Goal: Information Seeking & Learning: Learn about a topic

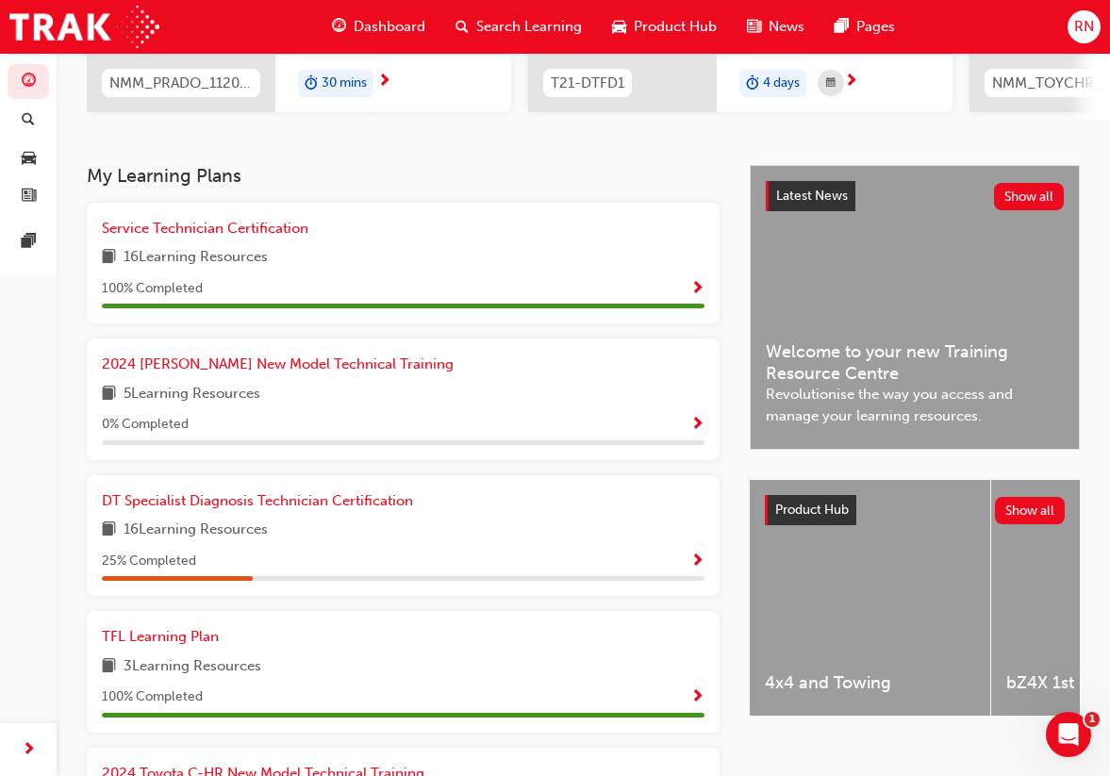
scroll to position [311, 0]
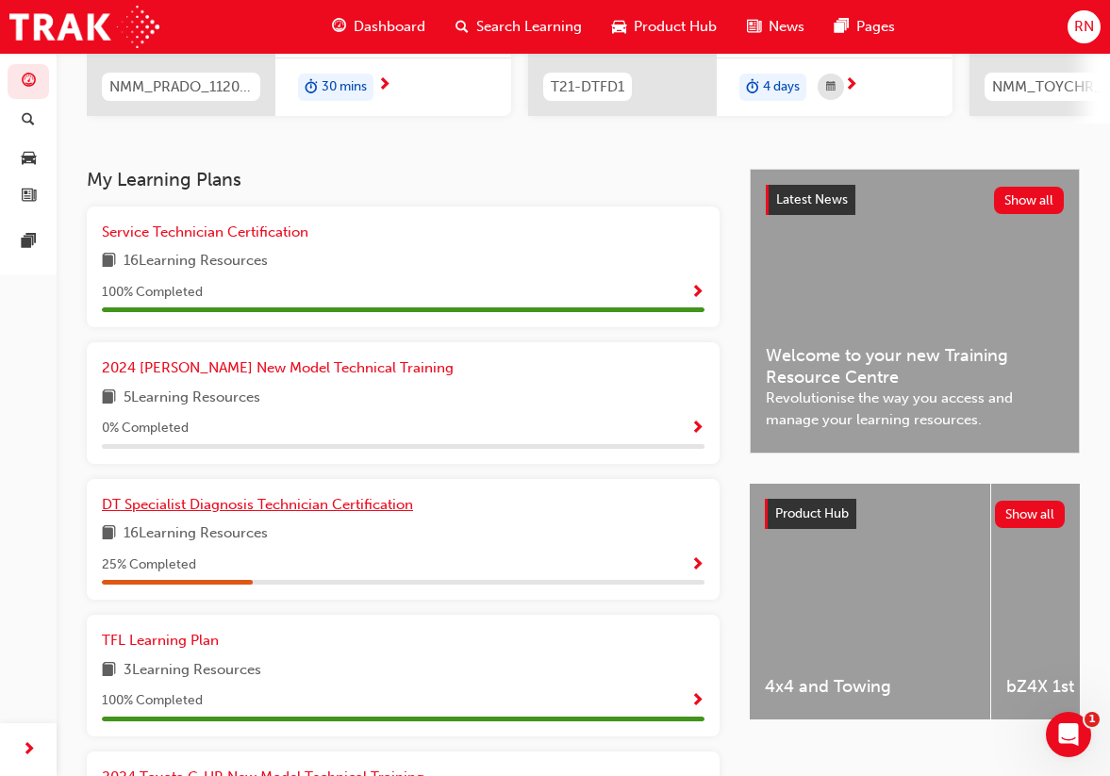
click at [334, 511] on span "DT Specialist Diagnosis Technician Certification" at bounding box center [257, 504] width 311 height 17
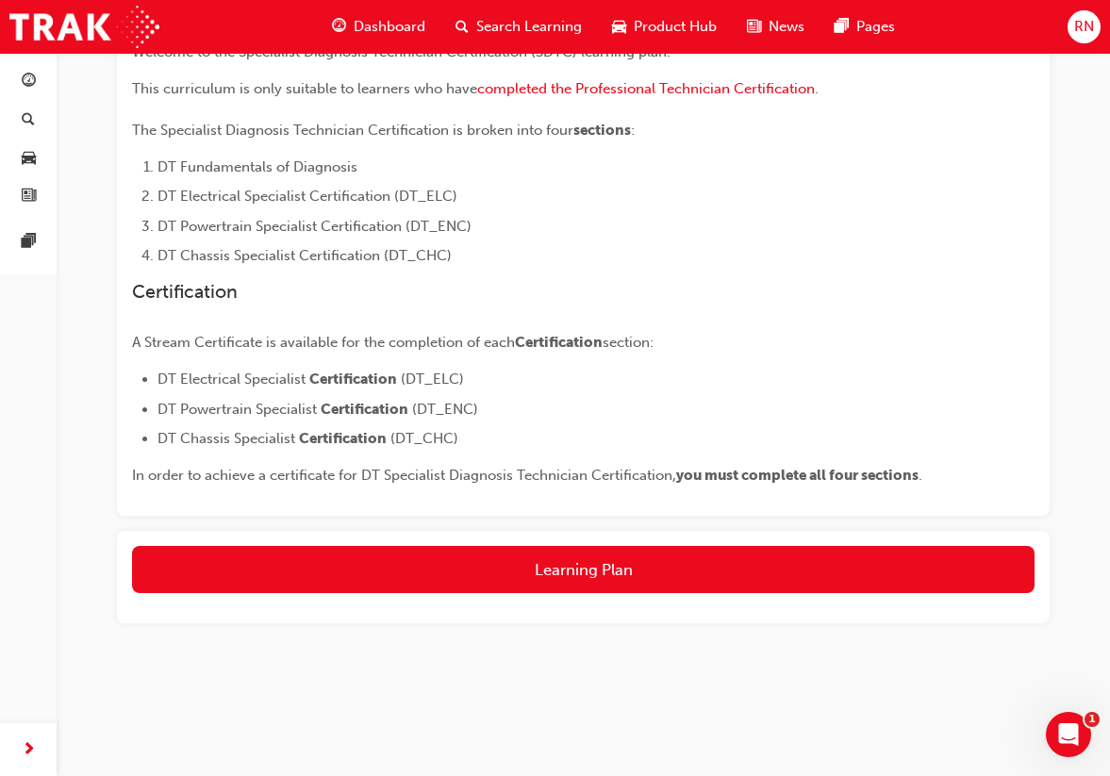
scroll to position [409, 0]
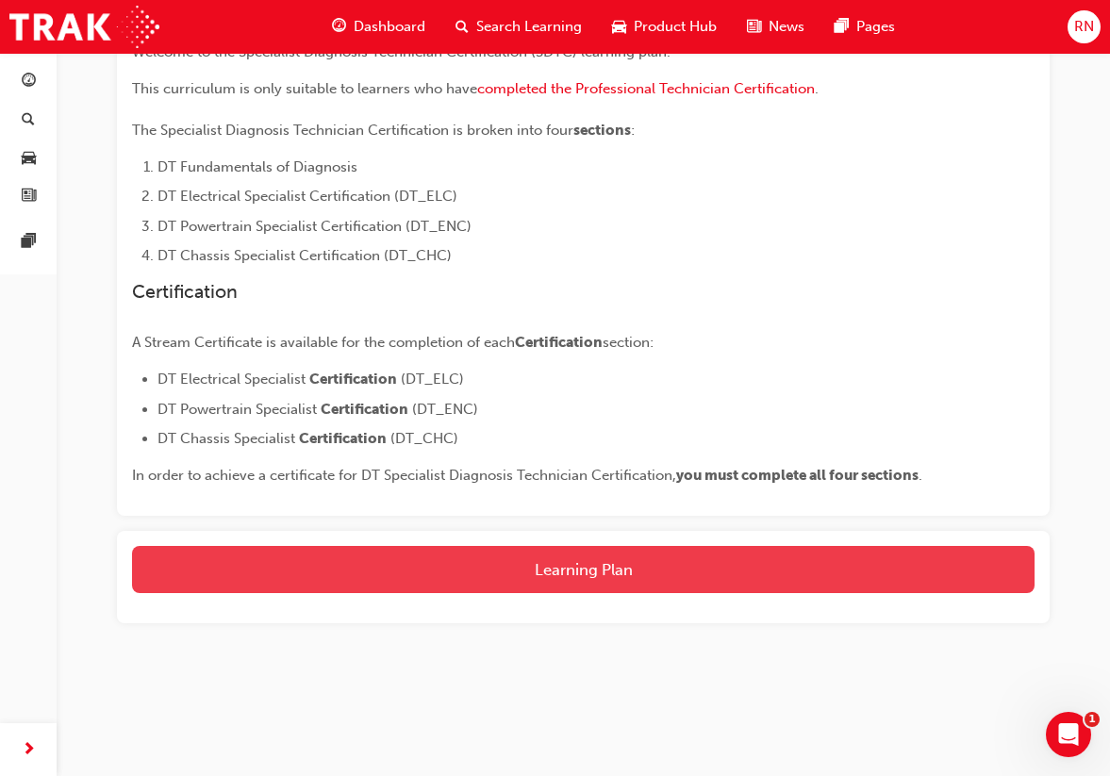
click at [468, 576] on button "Learning Plan" at bounding box center [583, 569] width 903 height 47
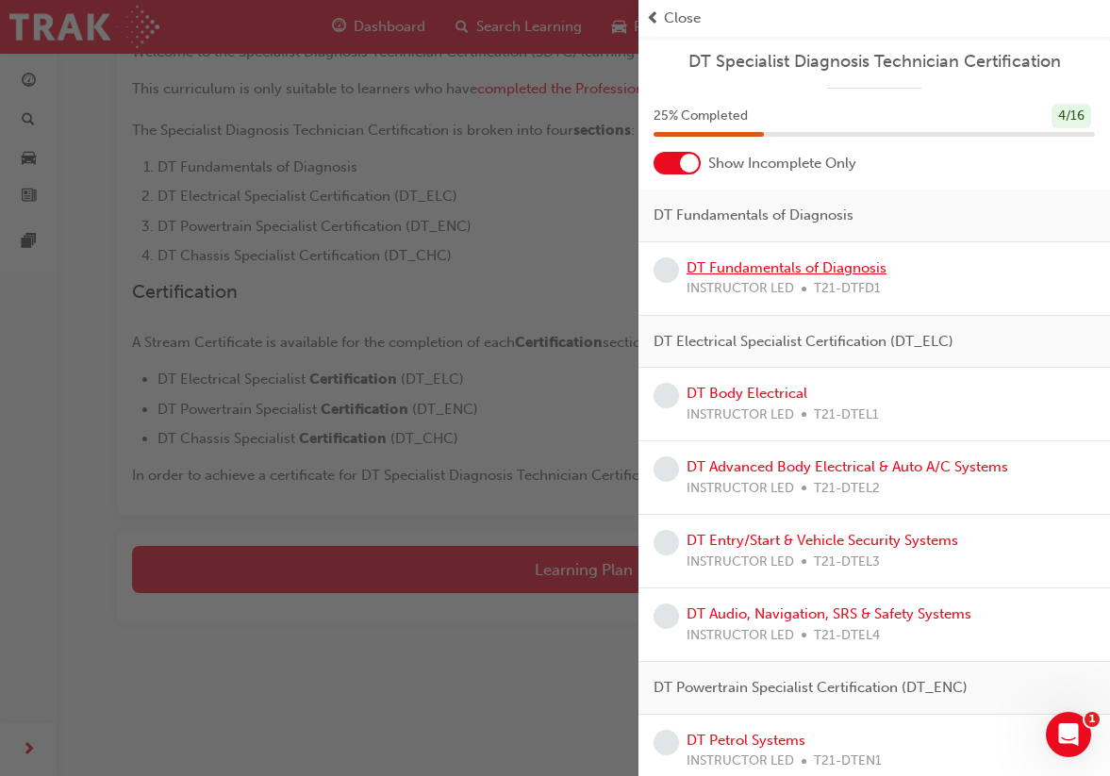
click at [765, 263] on link "DT Fundamentals of Diagnosis" at bounding box center [787, 267] width 200 height 17
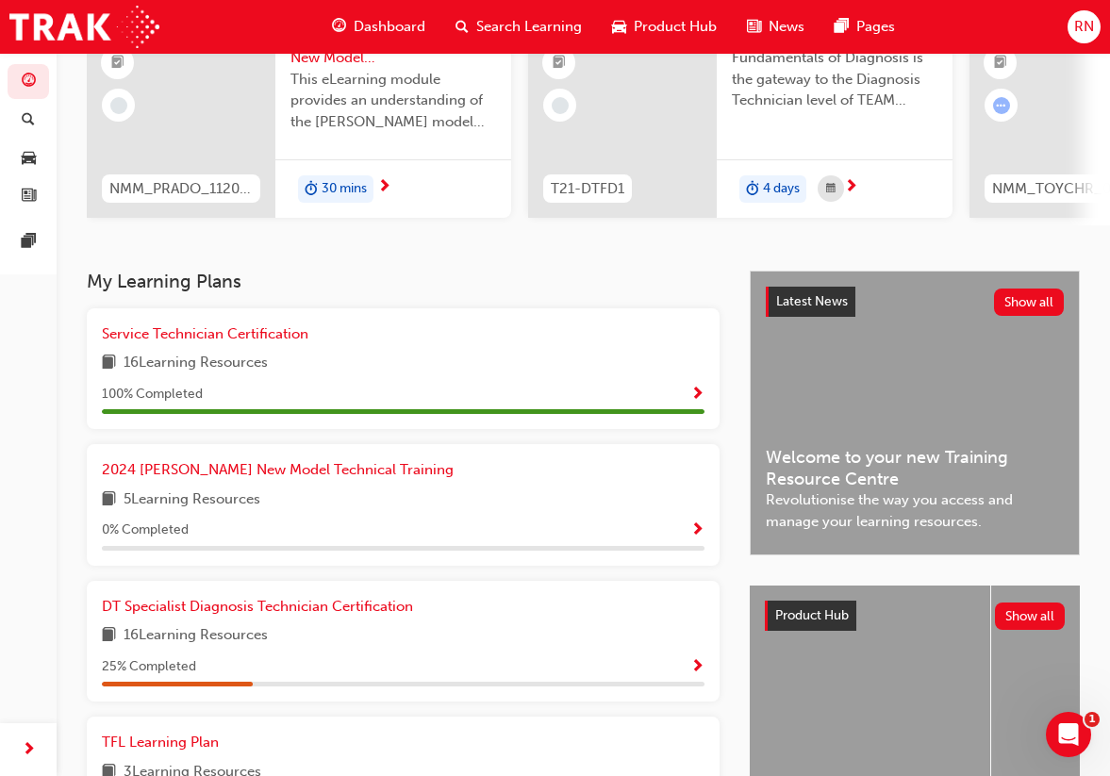
scroll to position [210, 0]
click at [279, 472] on span "2024 [PERSON_NAME] New Model Technical Training" at bounding box center [278, 468] width 352 height 17
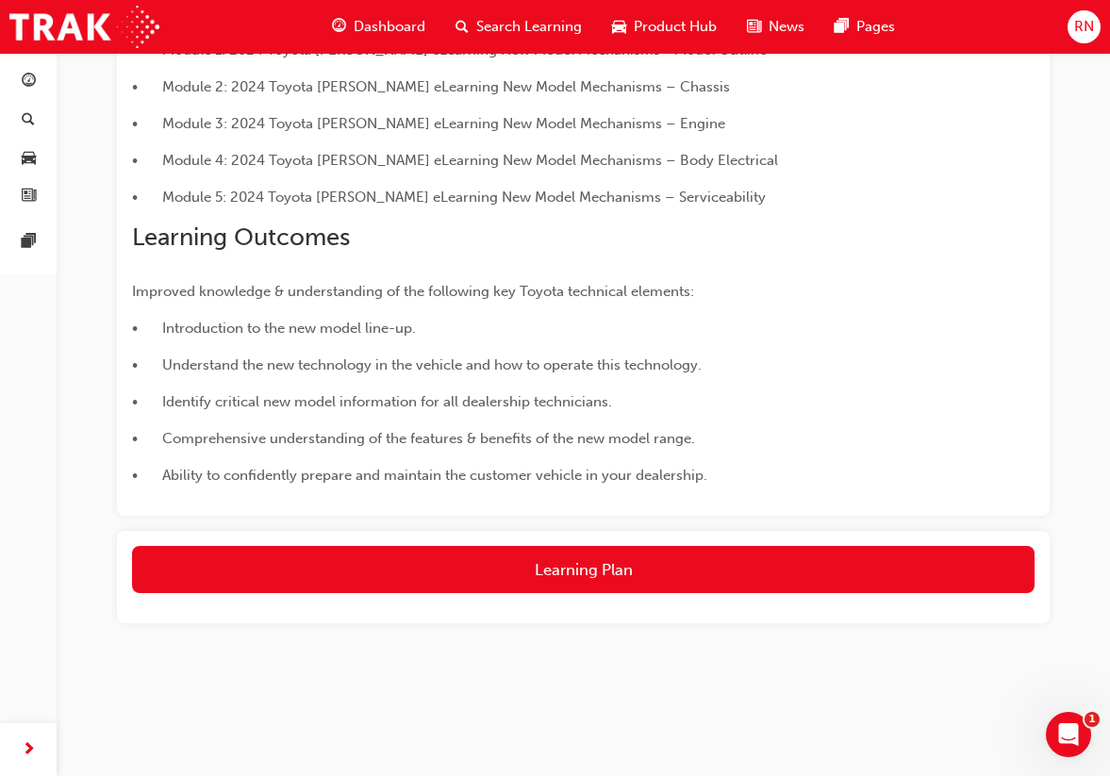
scroll to position [470, 0]
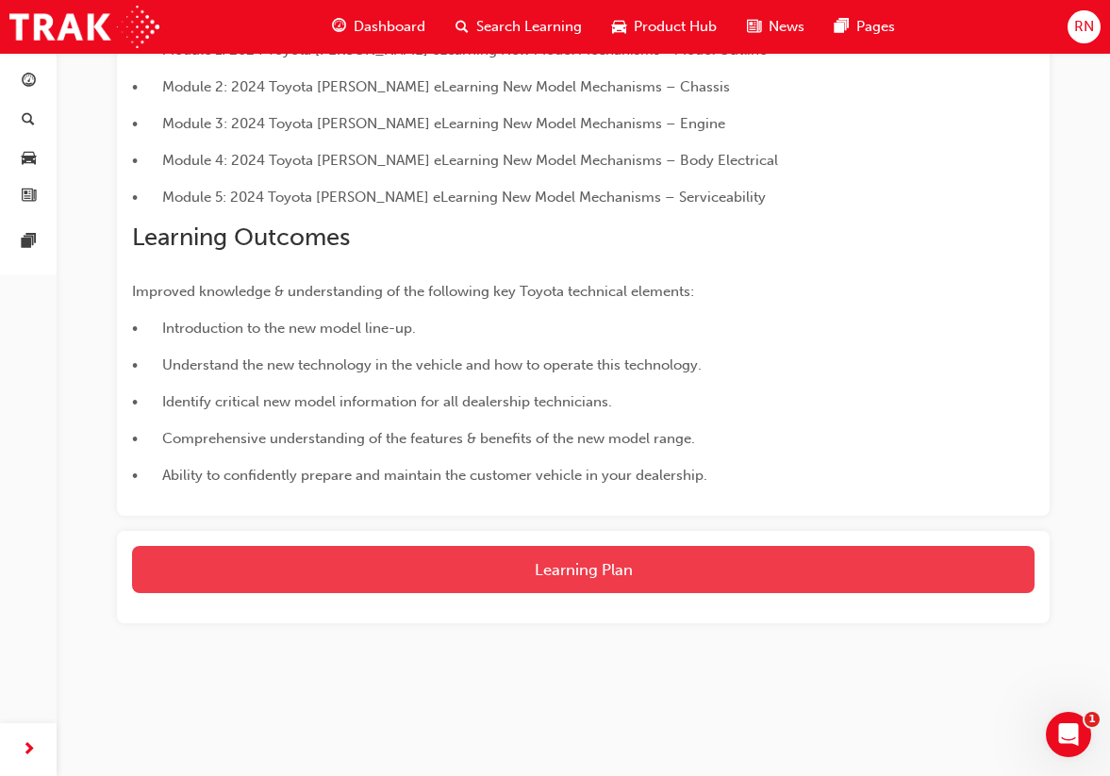
click at [375, 563] on button "Learning Plan" at bounding box center [583, 569] width 903 height 47
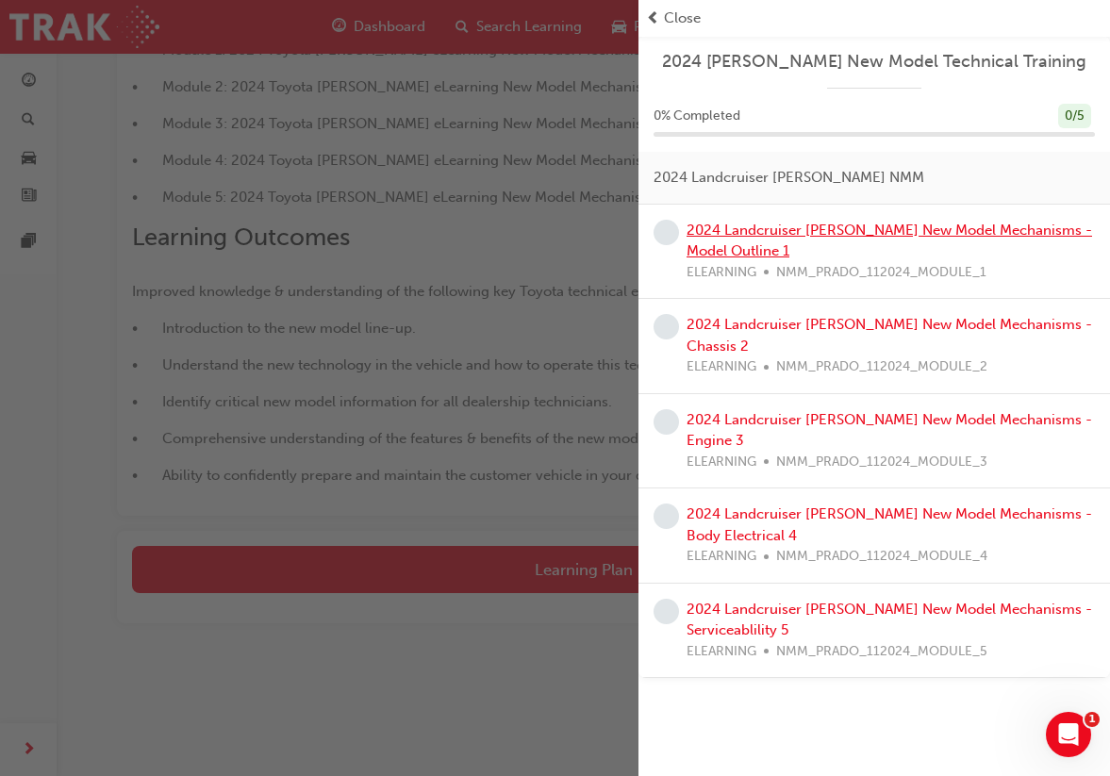
click at [816, 230] on link "2024 Landcruiser [PERSON_NAME] New Model Mechanisms - Model Outline 1" at bounding box center [890, 241] width 406 height 39
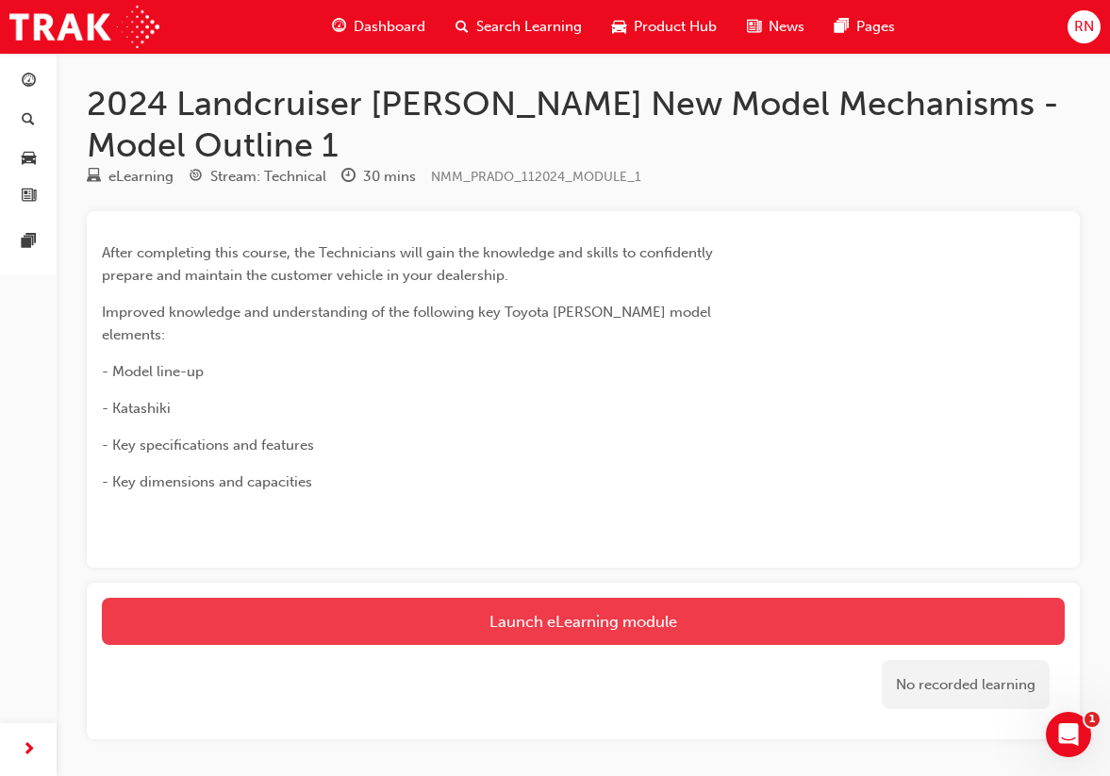
click at [568, 598] on link "Launch eLearning module" at bounding box center [583, 621] width 963 height 47
